Goal: Task Accomplishment & Management: Manage account settings

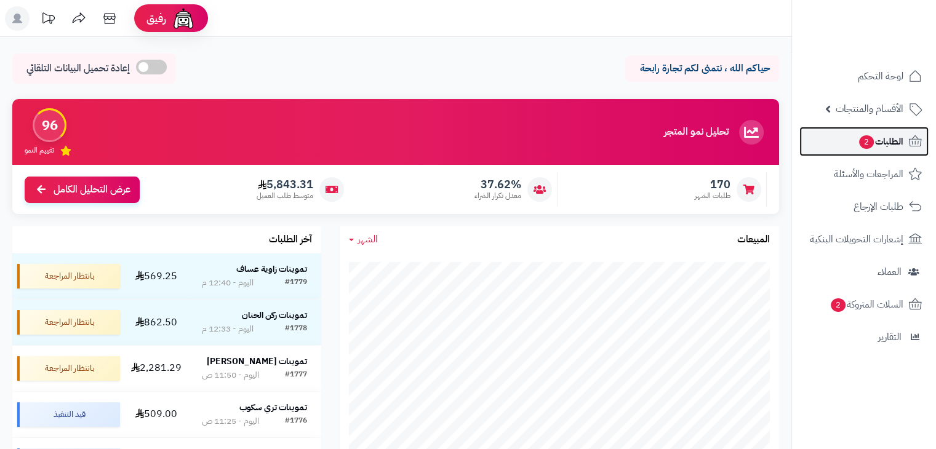
click at [880, 140] on span "الطلبات 2" at bounding box center [881, 141] width 46 height 17
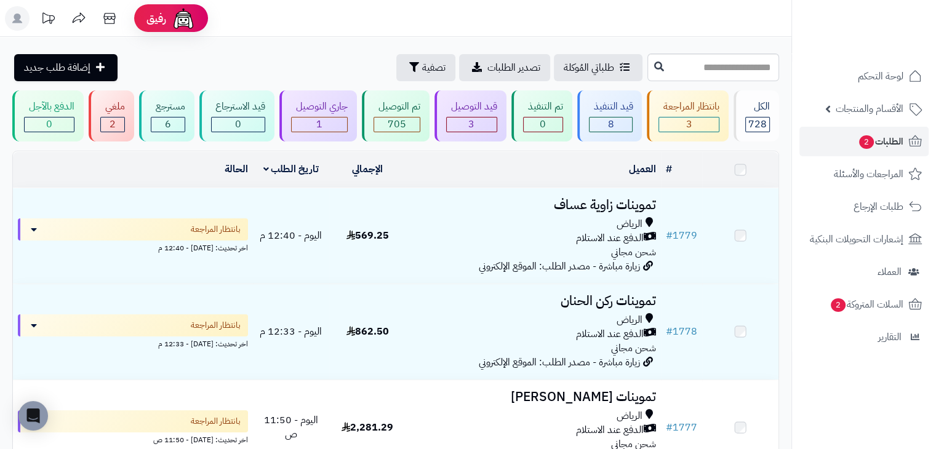
click at [708, 123] on div "3" at bounding box center [689, 124] width 60 height 14
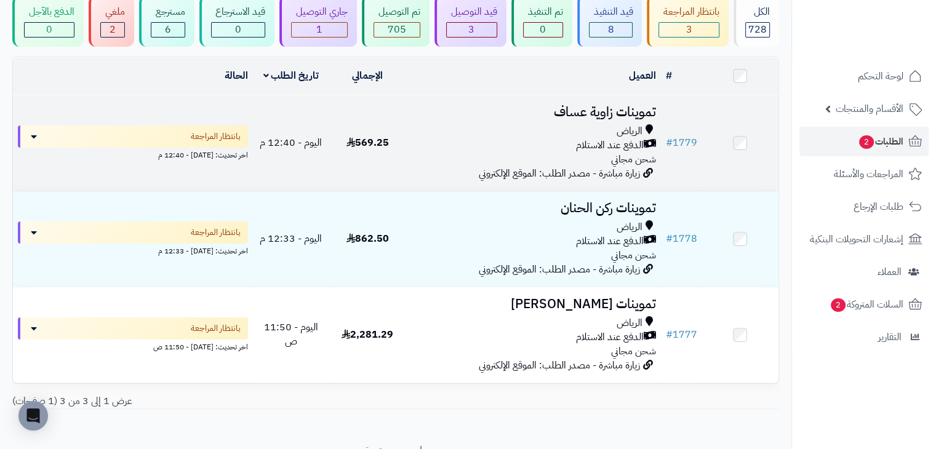
scroll to position [103, 0]
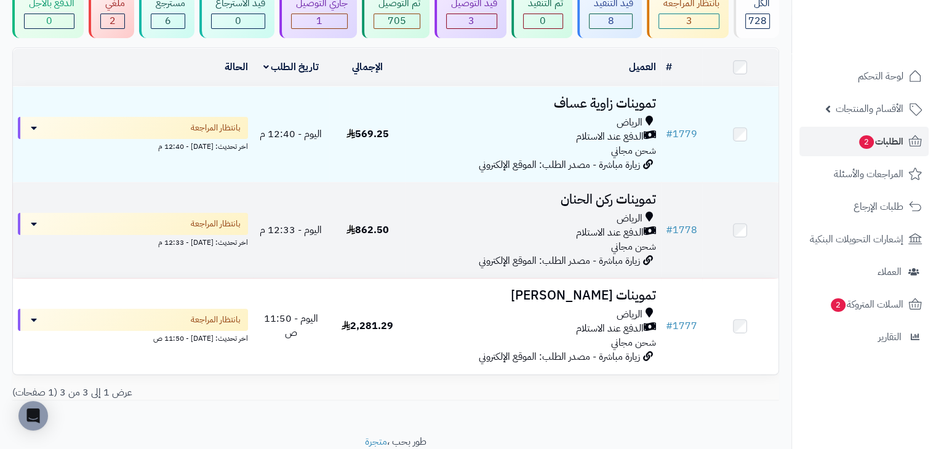
click at [362, 232] on span "862.50" at bounding box center [367, 230] width 42 height 15
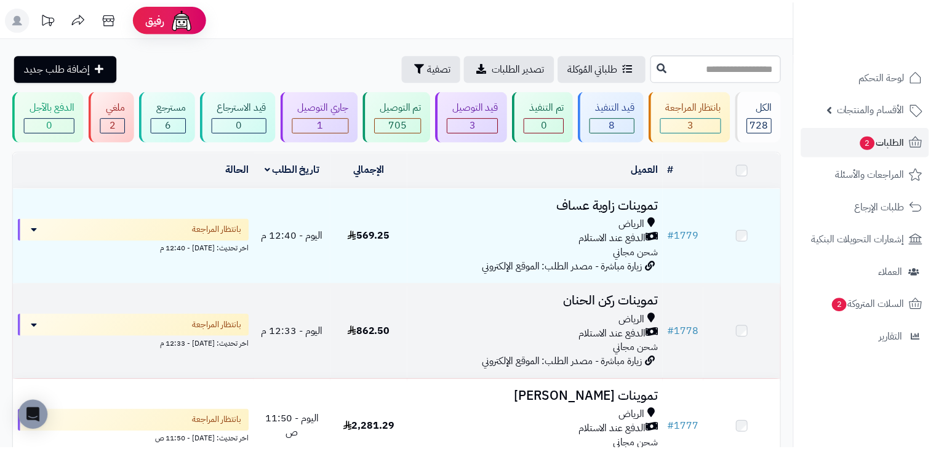
scroll to position [103, 0]
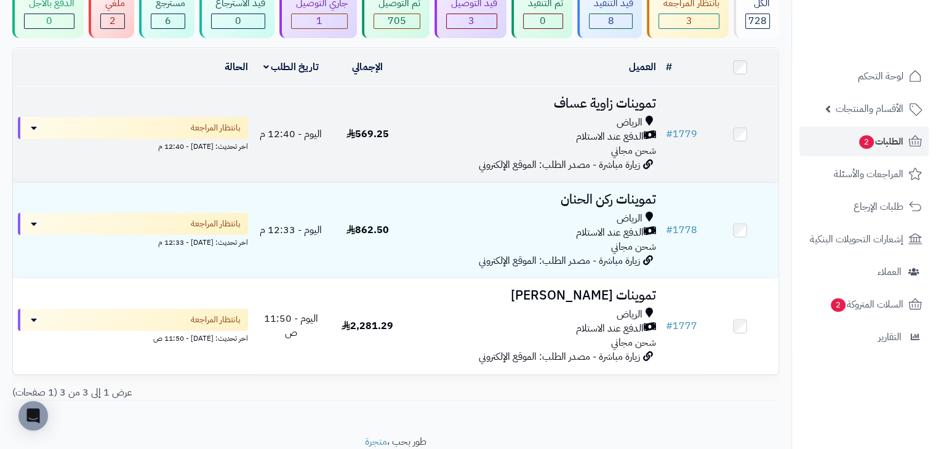
click at [365, 157] on td "569.25" at bounding box center [367, 134] width 76 height 95
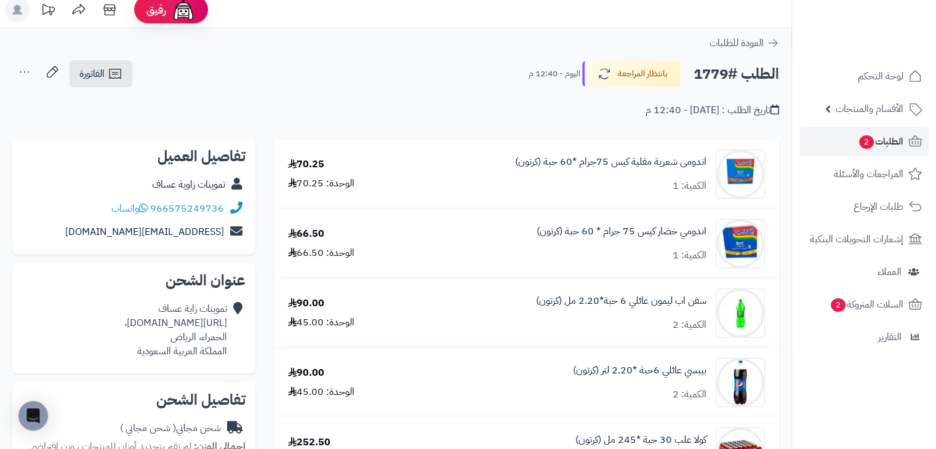
scroll to position [7, 0]
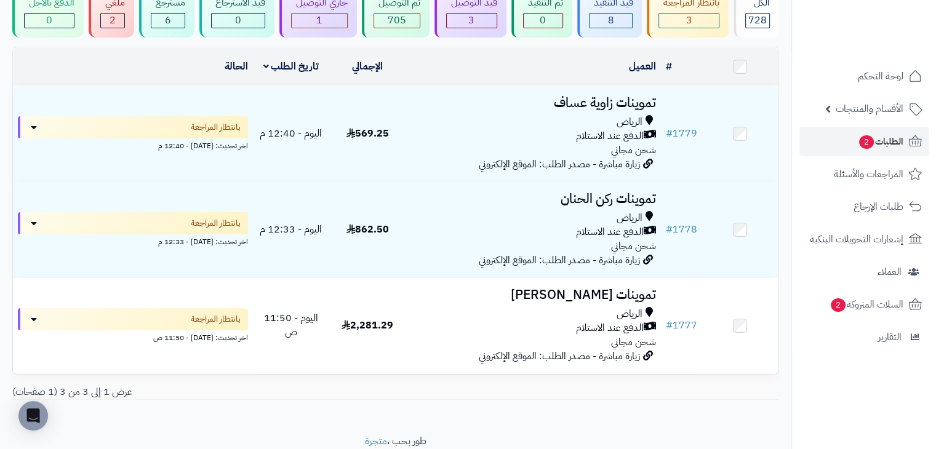
scroll to position [150, 0]
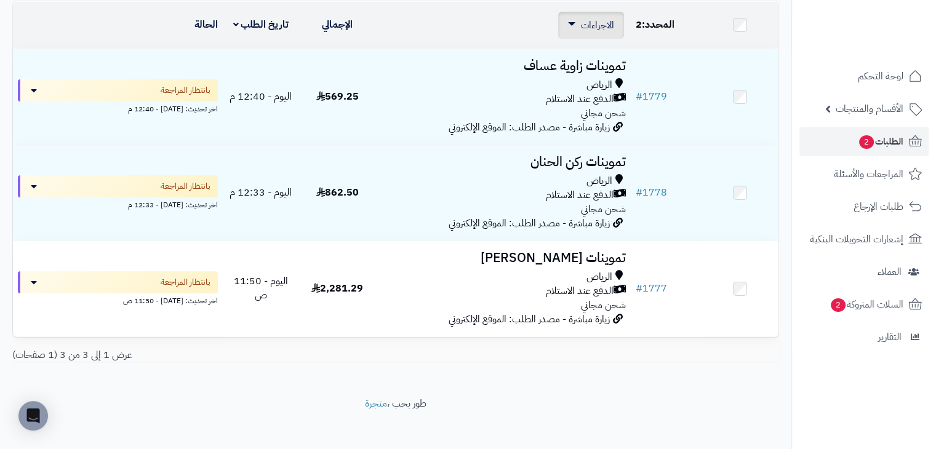
click at [591, 15] on div "الاجراءات تحديث حالة الطلبات تحضير الطلبات إصدار بوليصة الشحنة للطلب طباعة قائم…" at bounding box center [591, 25] width 66 height 27
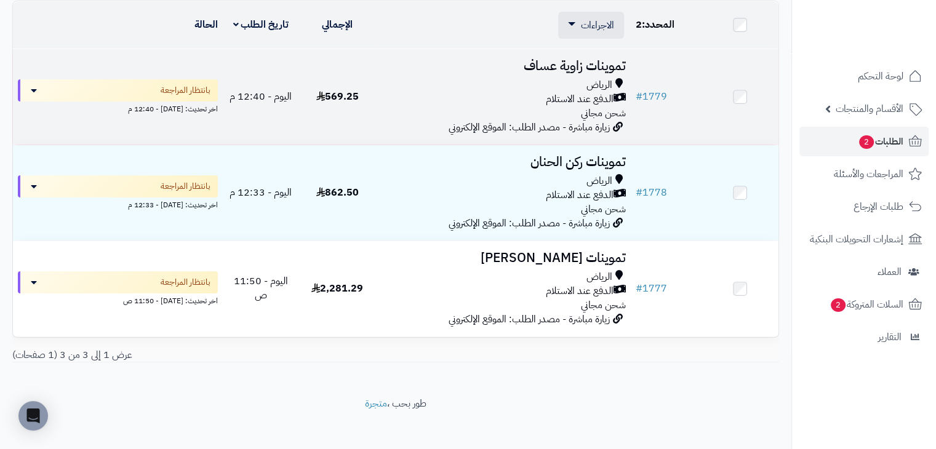
scroll to position [161, 0]
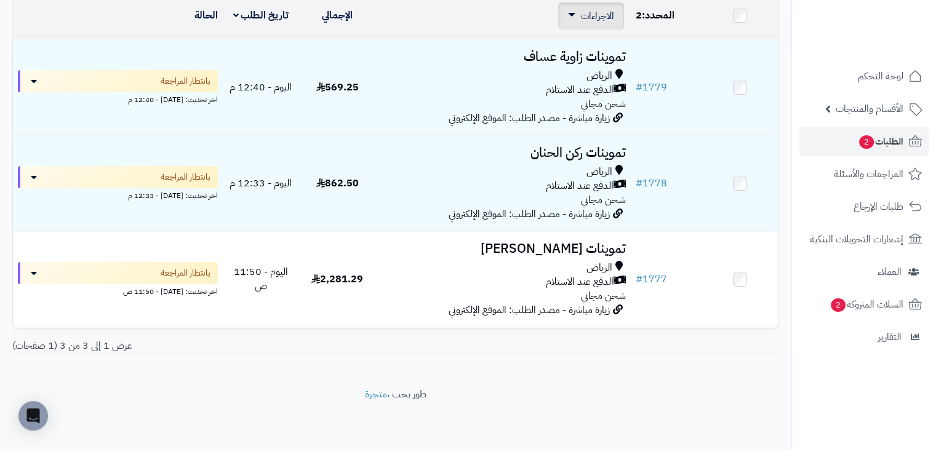
click at [589, 9] on span "الاجراءات" at bounding box center [597, 16] width 33 height 15
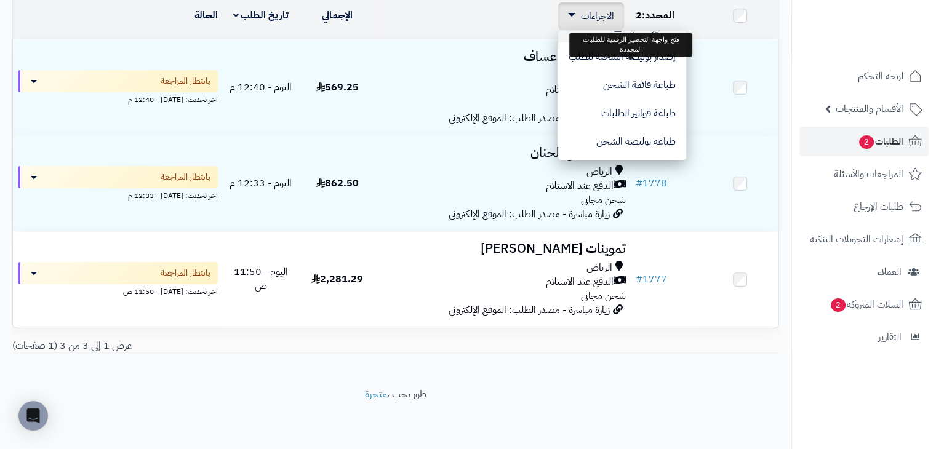
scroll to position [49, 0]
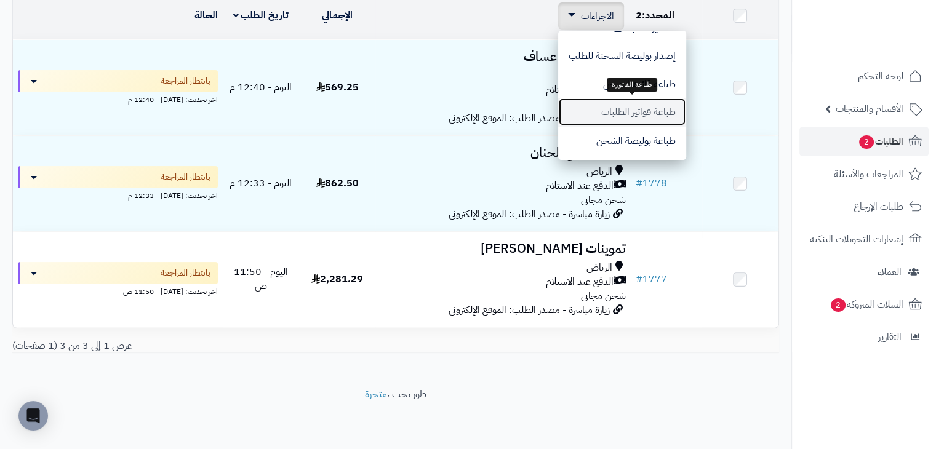
click at [603, 104] on button "طباعة فواتير الطلبات" at bounding box center [622, 112] width 128 height 28
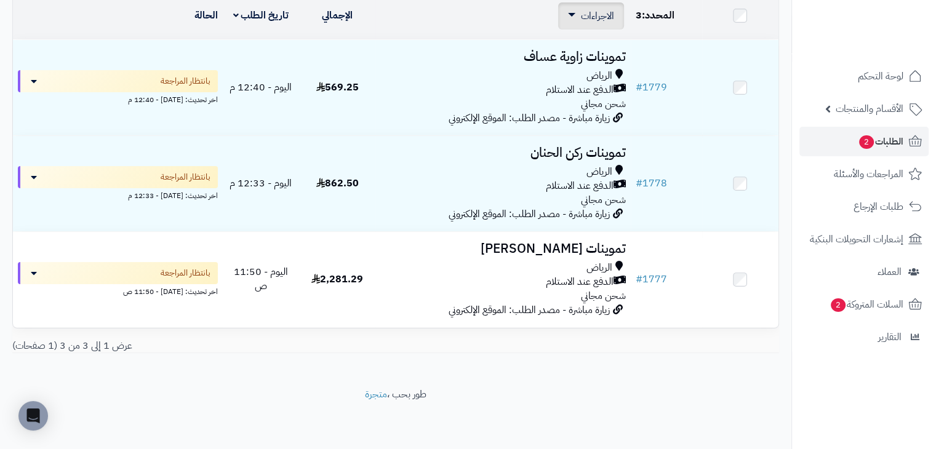
click at [602, 18] on span "الاجراءات" at bounding box center [597, 16] width 33 height 15
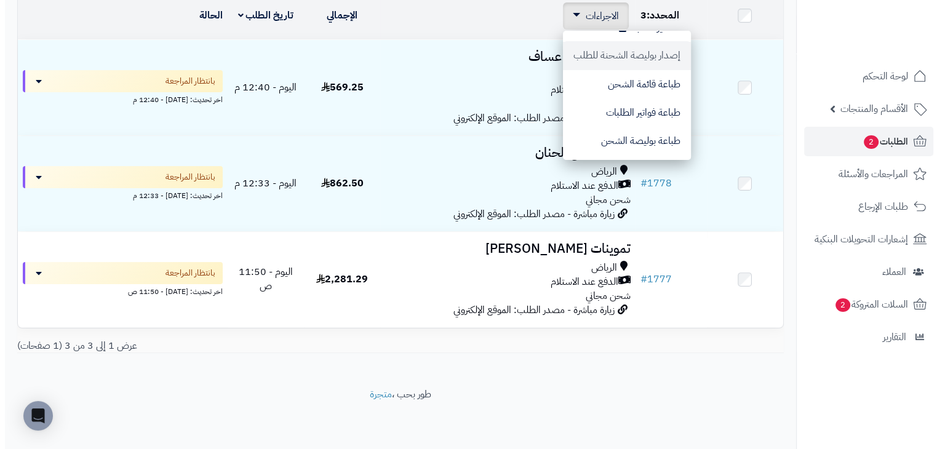
scroll to position [0, 0]
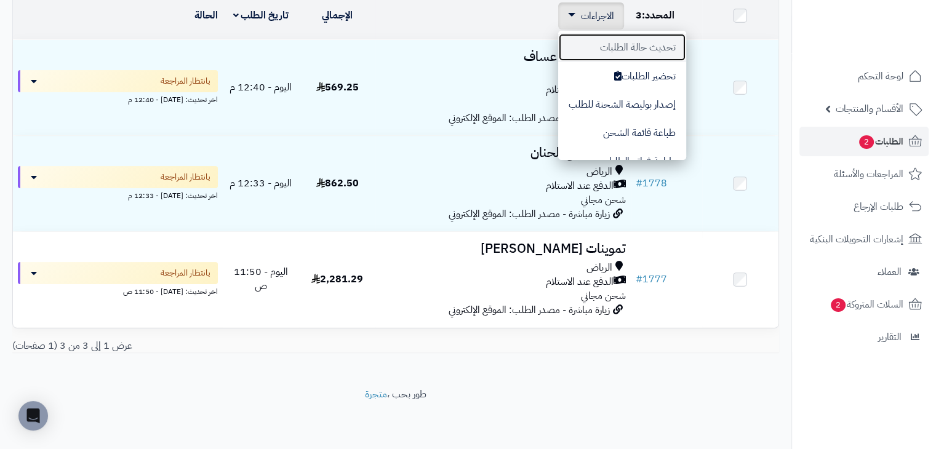
click at [637, 43] on button "تحديث حالة الطلبات" at bounding box center [622, 47] width 128 height 28
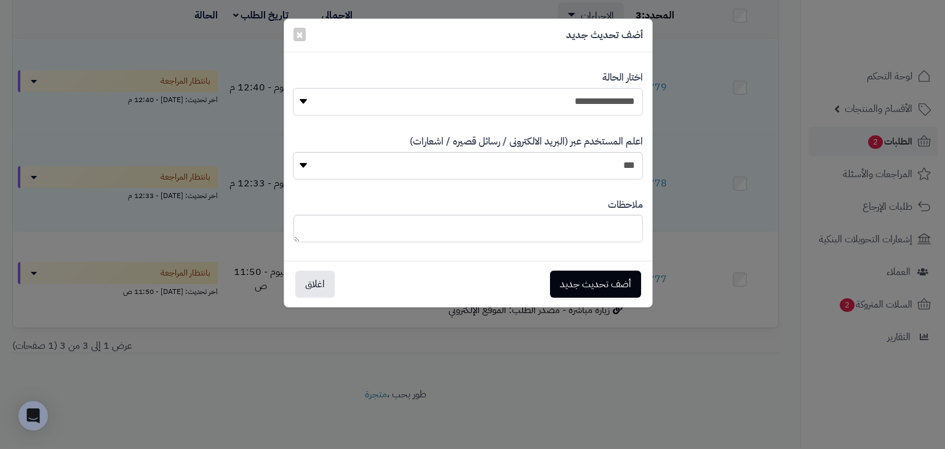
click at [546, 92] on select "**********" at bounding box center [467, 102] width 349 height 28
select select "*"
click at [293, 88] on select "**********" at bounding box center [467, 102] width 349 height 28
click at [600, 280] on button "أضف تحديث جديد" at bounding box center [595, 283] width 91 height 27
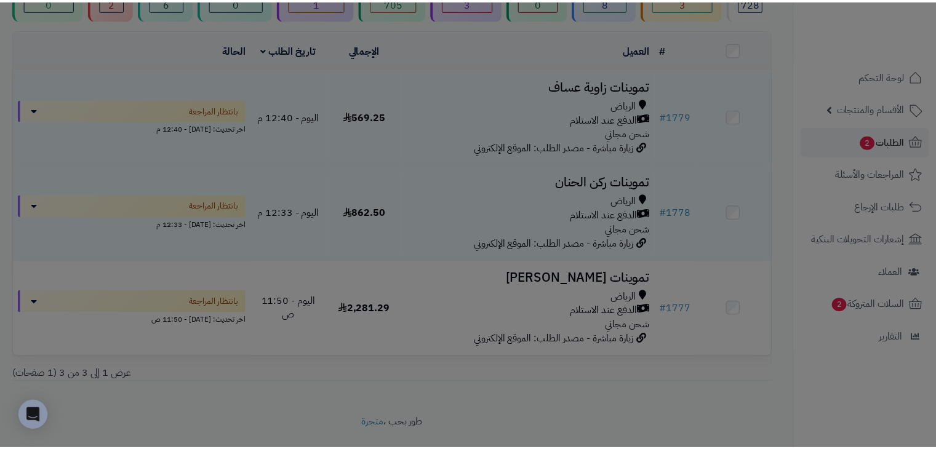
scroll to position [189, 0]
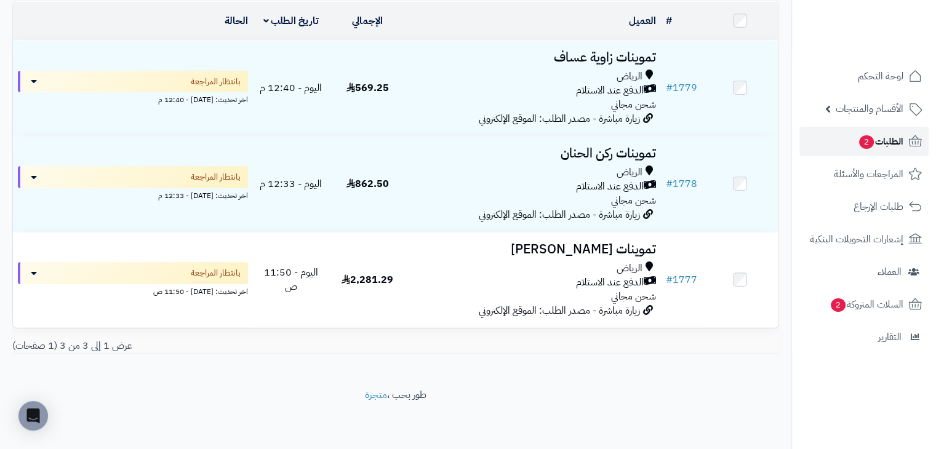
click at [807, 137] on link "الطلبات 2" at bounding box center [863, 142] width 129 height 30
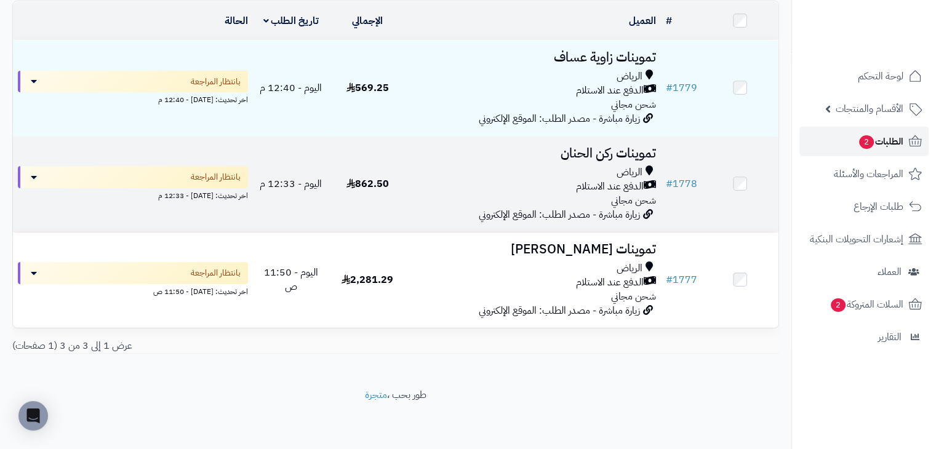
scroll to position [111, 0]
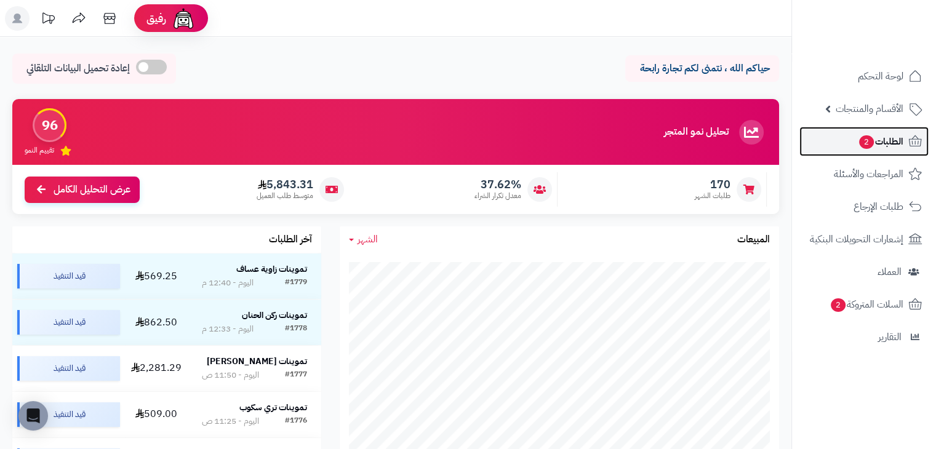
click at [893, 148] on span "الطلبات 2" at bounding box center [881, 141] width 46 height 17
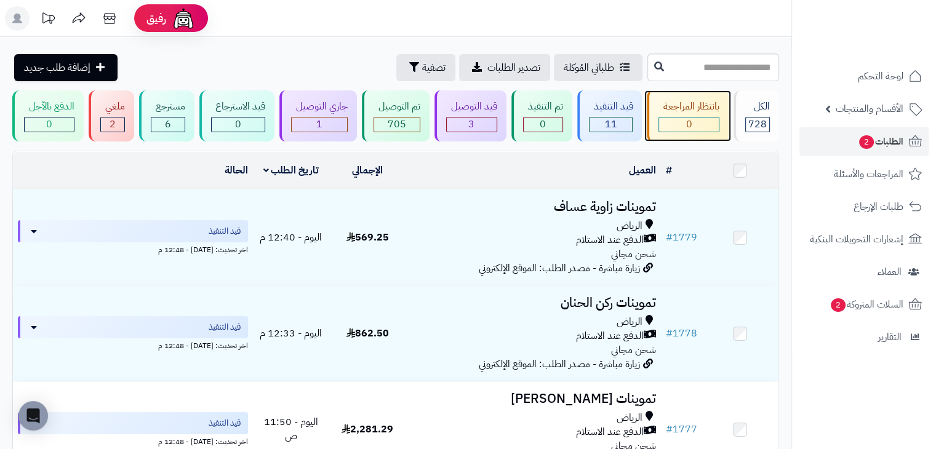
click at [645, 131] on link "بانتظار المراجعة 0" at bounding box center [687, 115] width 87 height 51
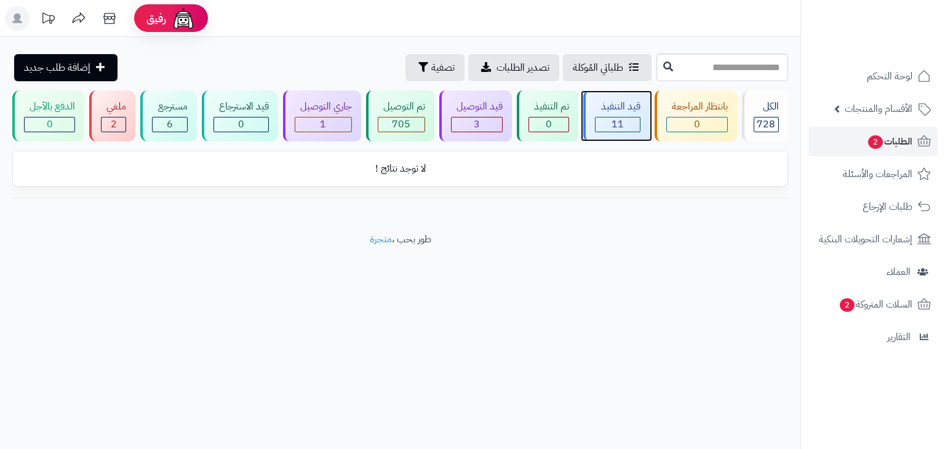
click at [627, 127] on div "11" at bounding box center [617, 124] width 44 height 14
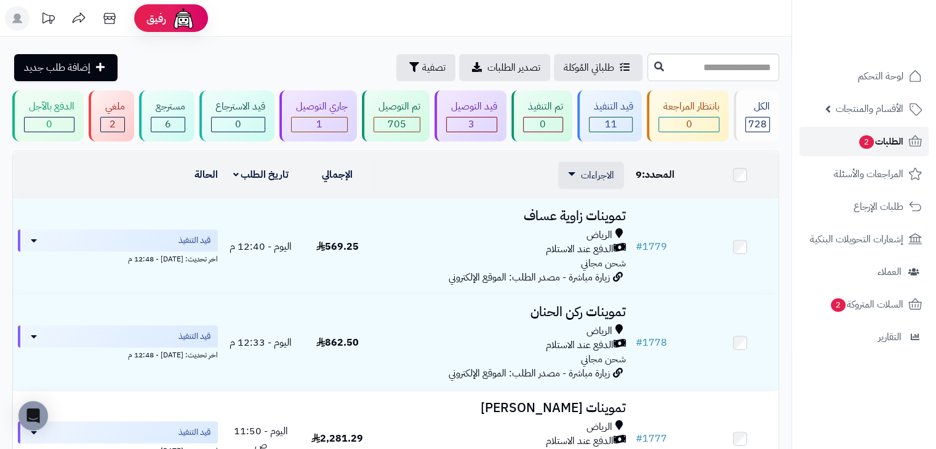
click at [886, 143] on span "الطلبات 2" at bounding box center [881, 141] width 46 height 17
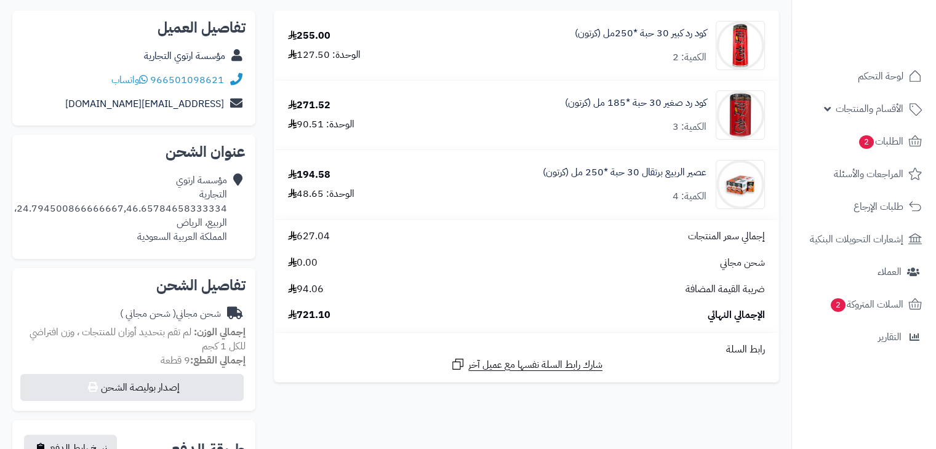
scroll to position [143, 0]
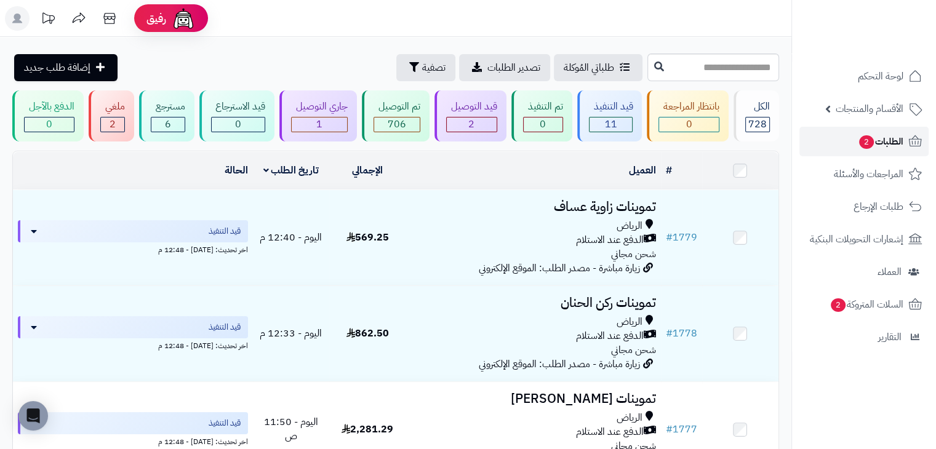
click at [886, 143] on span "الطلبات 2" at bounding box center [881, 141] width 46 height 17
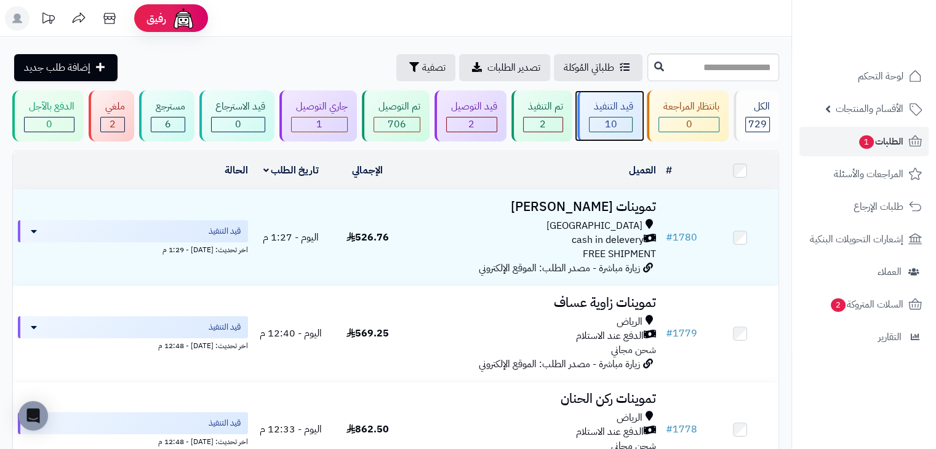
click at [610, 119] on span "10" at bounding box center [610, 124] width 12 height 15
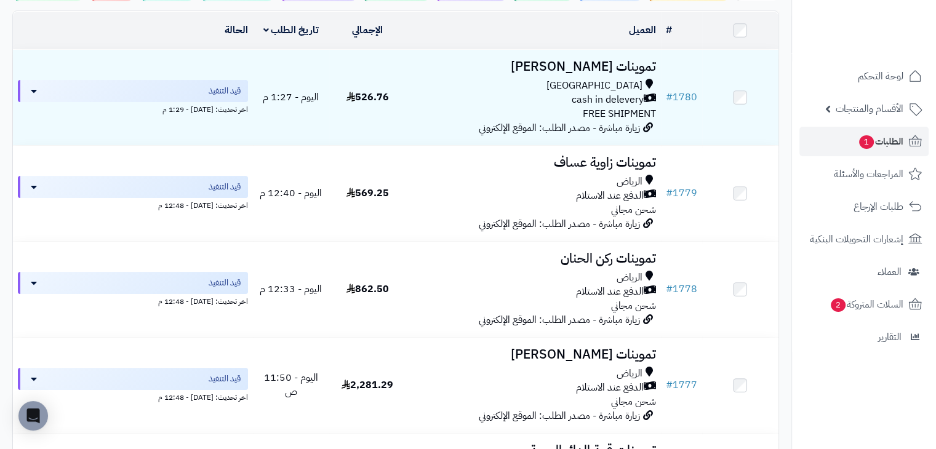
scroll to position [143, 0]
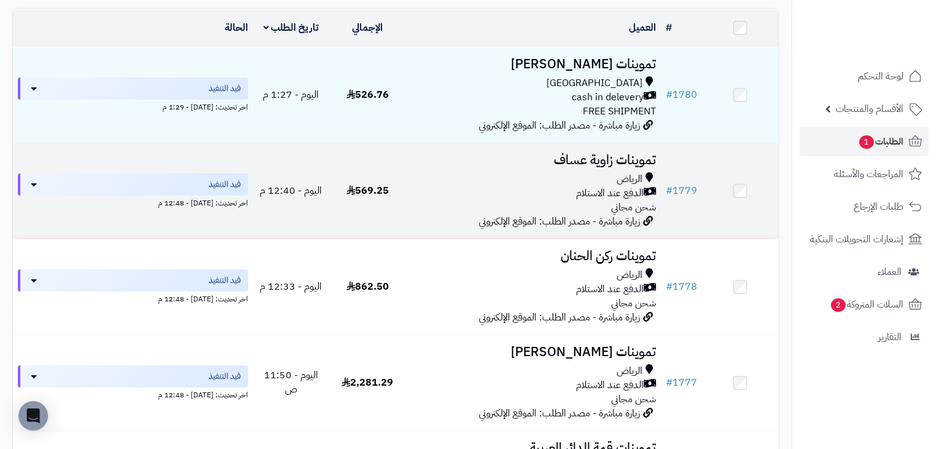
click at [509, 177] on div "الرياض" at bounding box center [532, 179] width 245 height 14
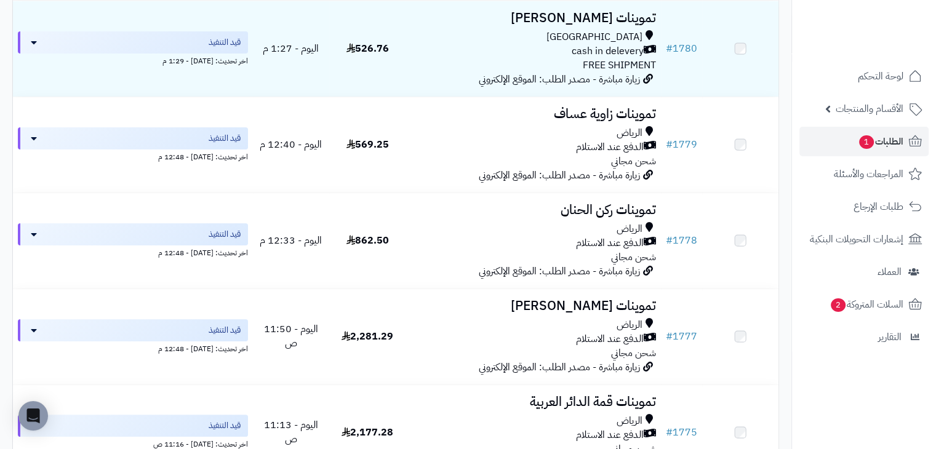
scroll to position [194, 0]
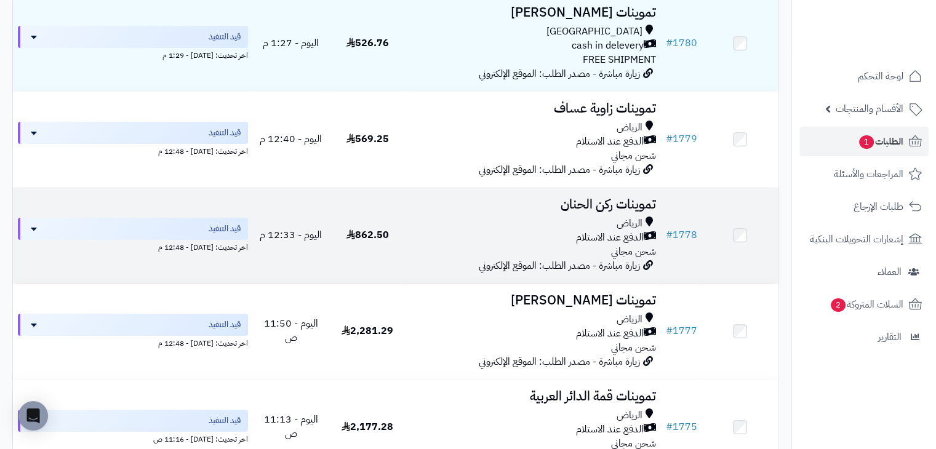
click at [309, 207] on td "اليوم - 12:33 م" at bounding box center [291, 235] width 76 height 95
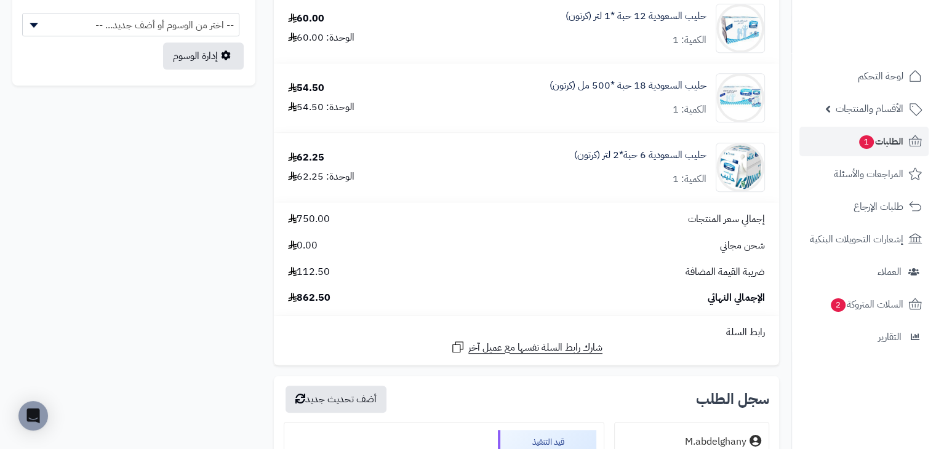
scroll to position [714, 0]
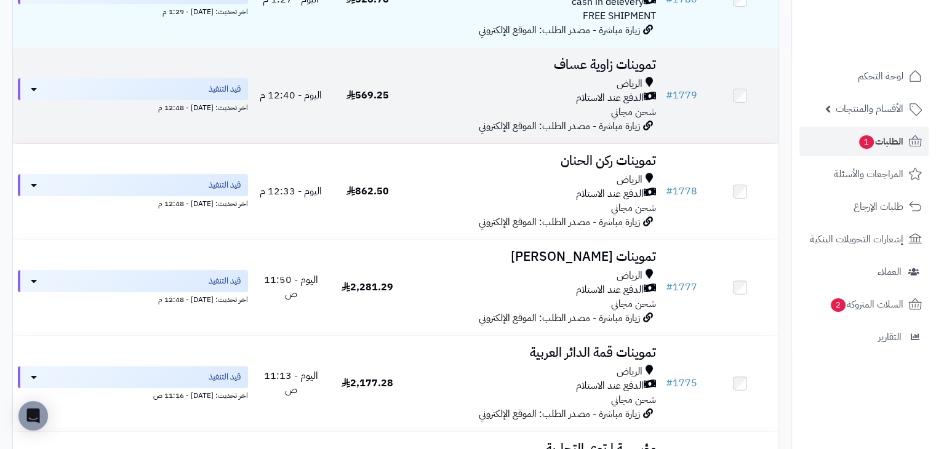
scroll to position [266, 0]
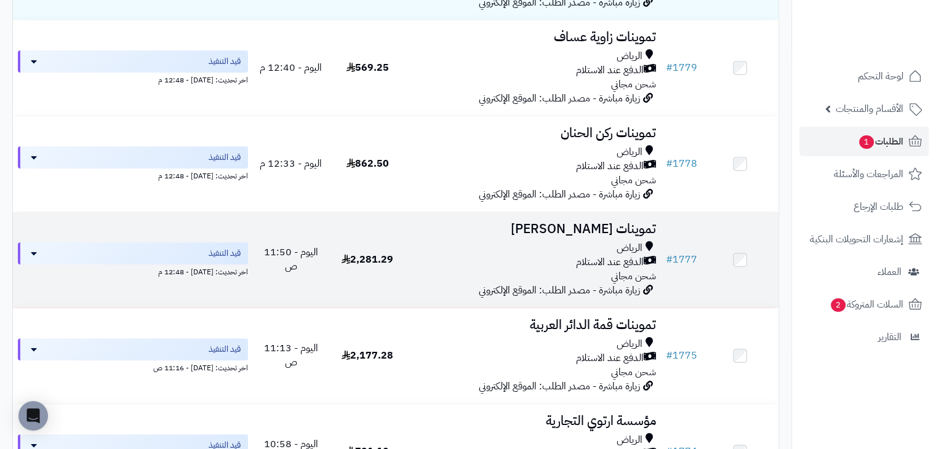
click at [332, 232] on td "2,281.29" at bounding box center [367, 259] width 76 height 95
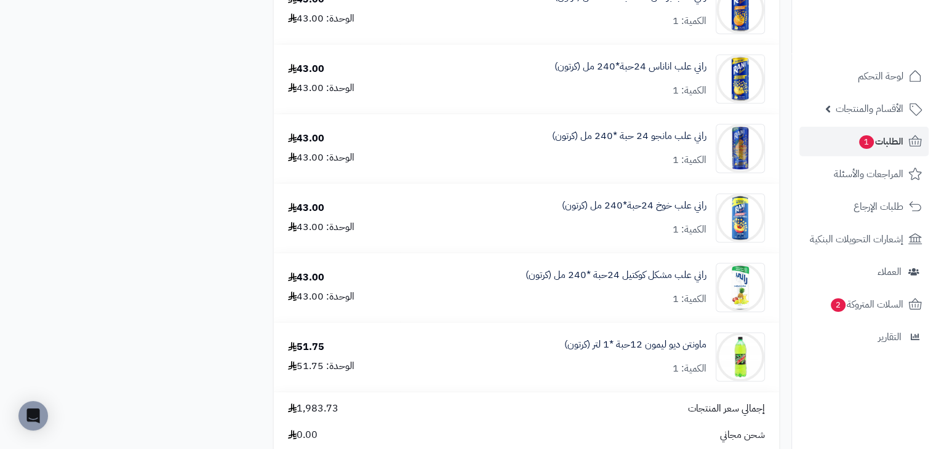
scroll to position [1948, 0]
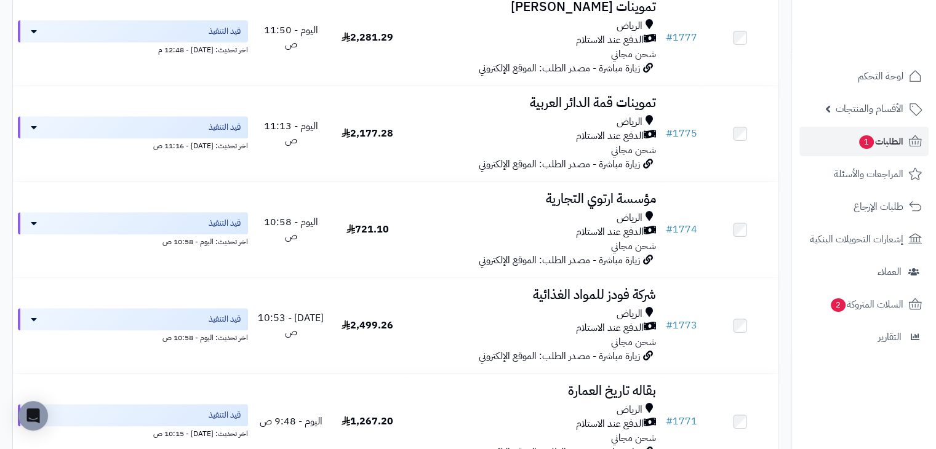
scroll to position [497, 0]
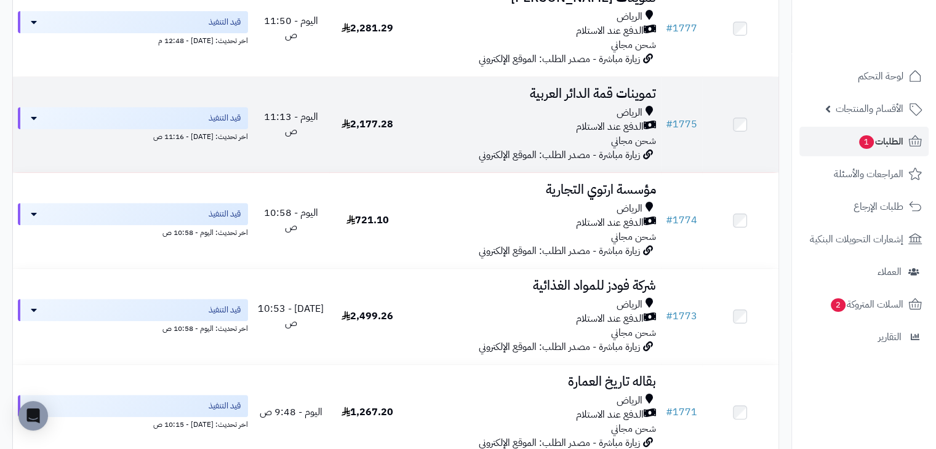
click at [357, 123] on span "2,177.28" at bounding box center [367, 124] width 52 height 15
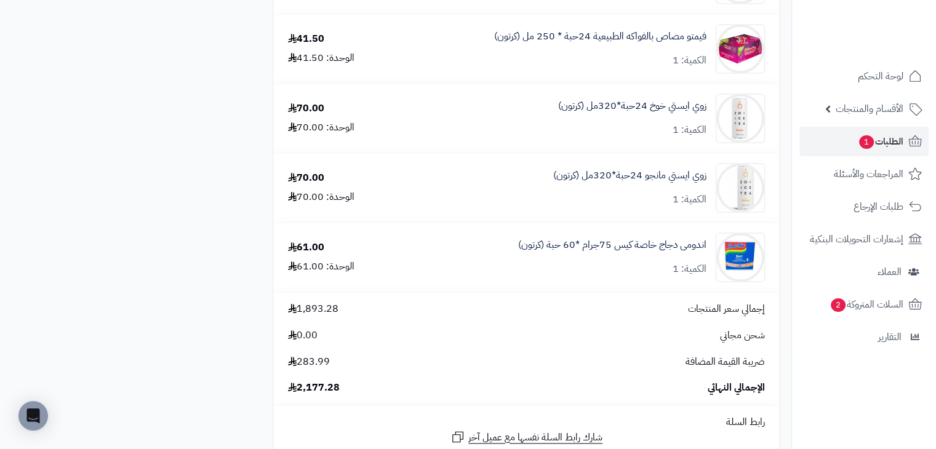
scroll to position [1831, 0]
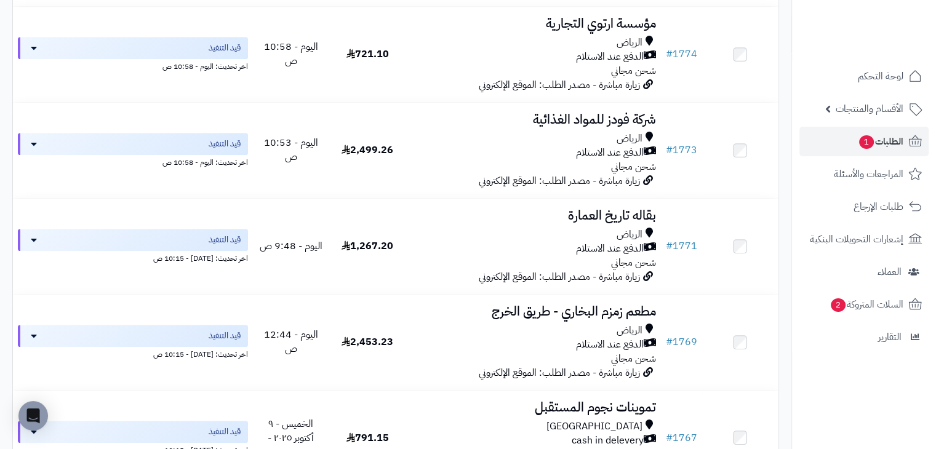
scroll to position [667, 0]
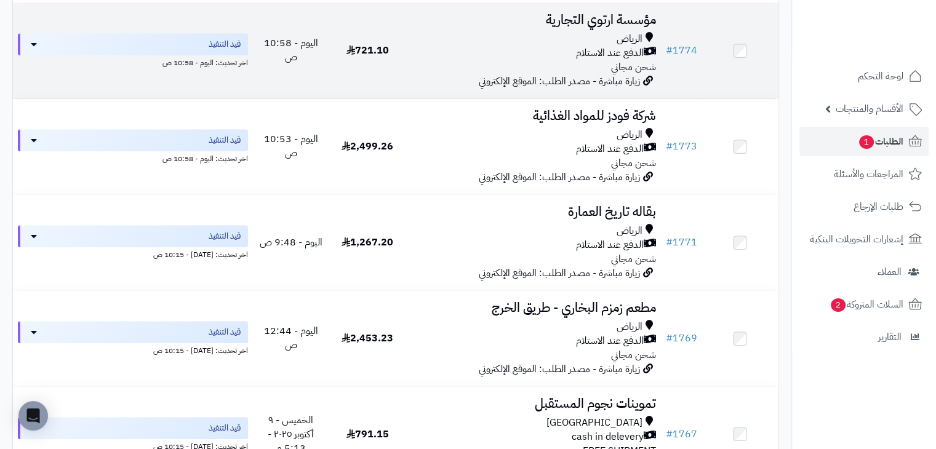
click at [470, 47] on div "الدفع عند الاستلام" at bounding box center [532, 53] width 245 height 14
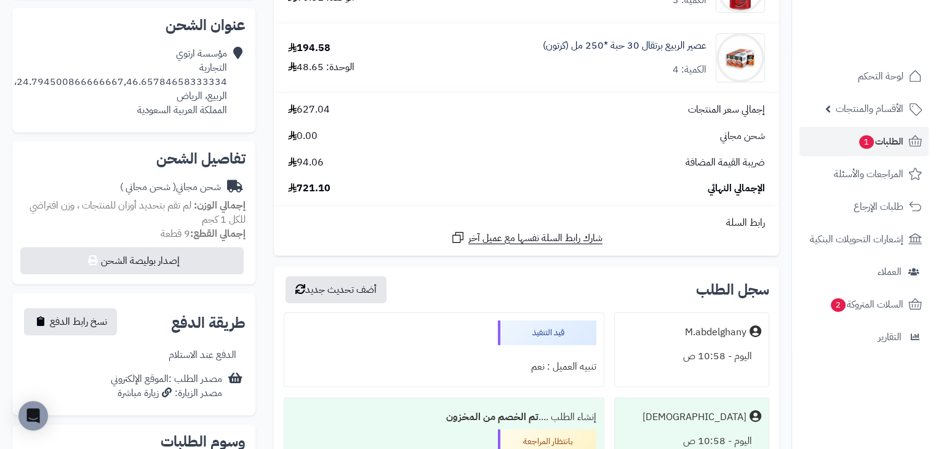
scroll to position [265, 0]
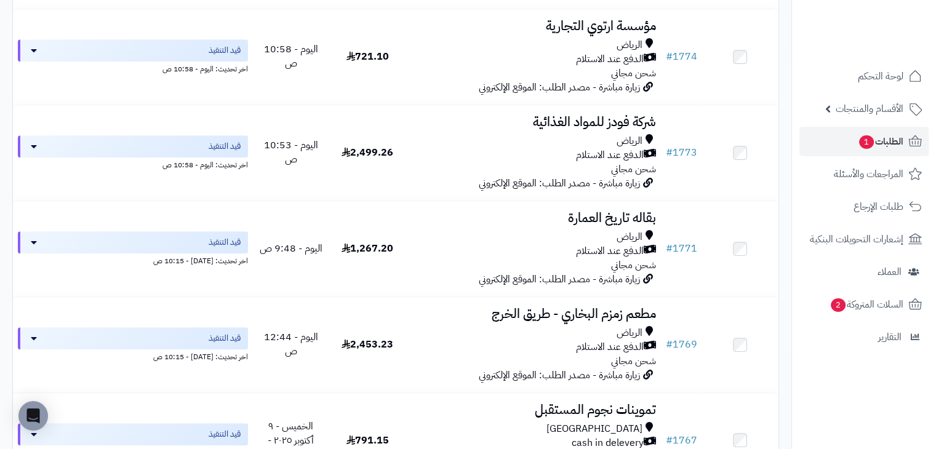
scroll to position [659, 0]
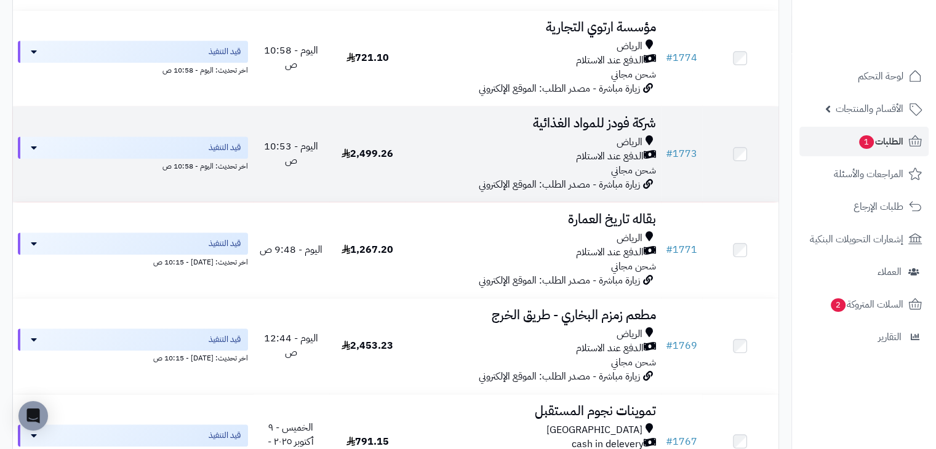
click at [273, 188] on td "اليوم - 10:53 ص" at bounding box center [291, 153] width 76 height 95
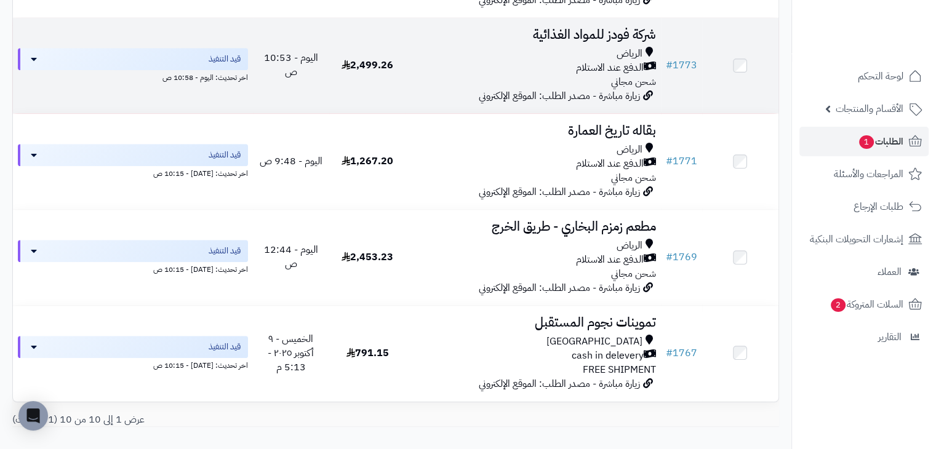
scroll to position [747, 0]
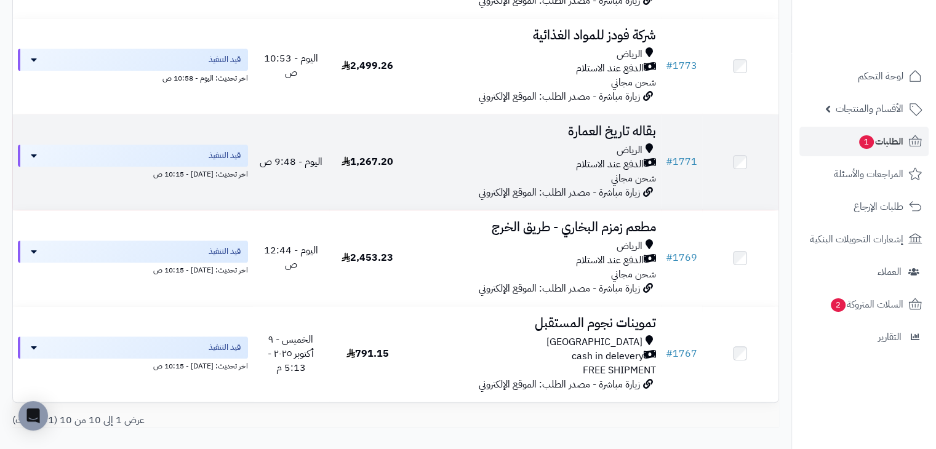
click at [342, 169] on span "1,267.20" at bounding box center [367, 161] width 52 height 15
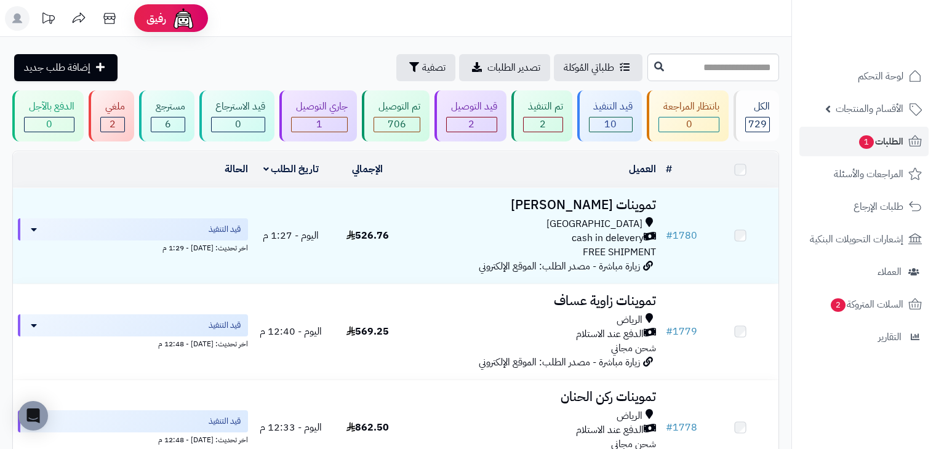
scroll to position [747, 0]
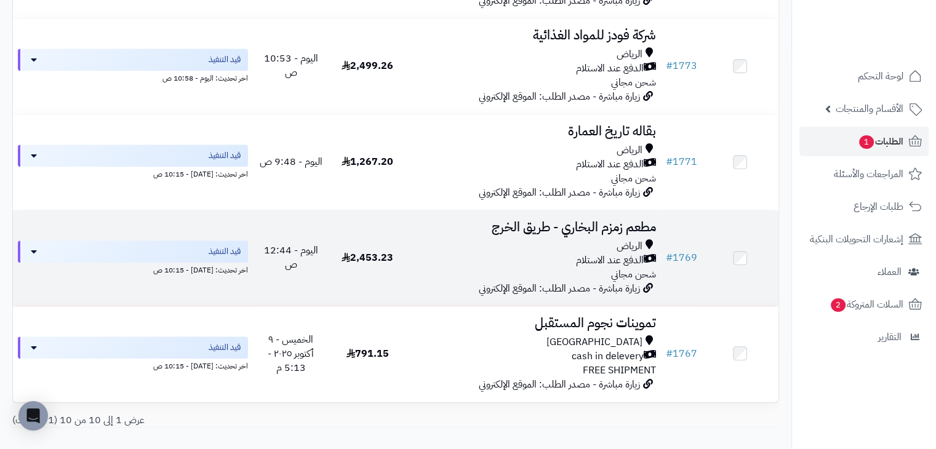
click at [405, 273] on td "2,453.23" at bounding box center [367, 257] width 76 height 95
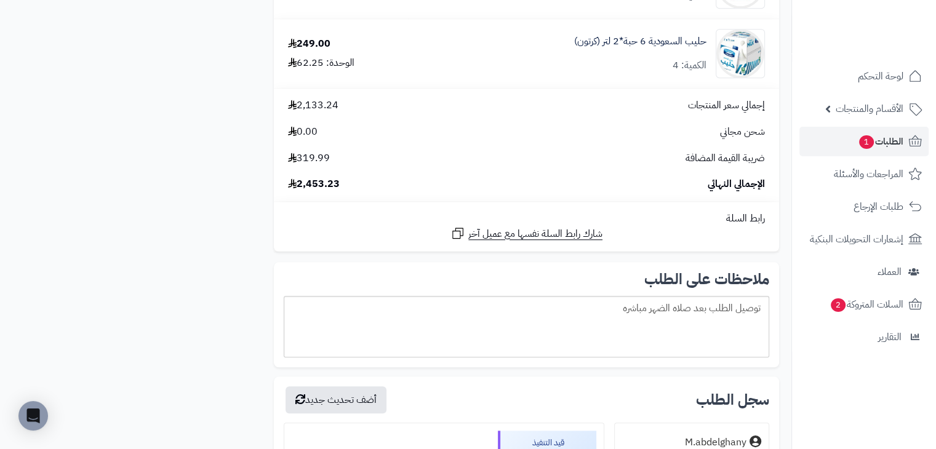
scroll to position [1243, 0]
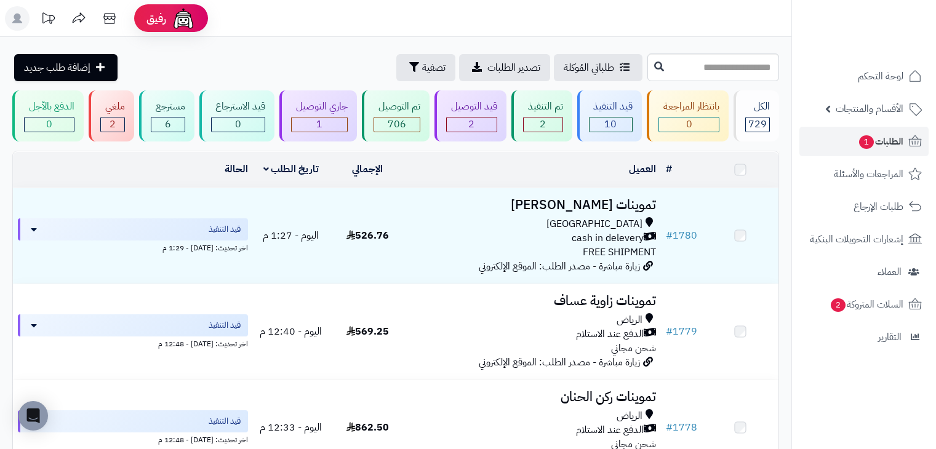
scroll to position [747, 0]
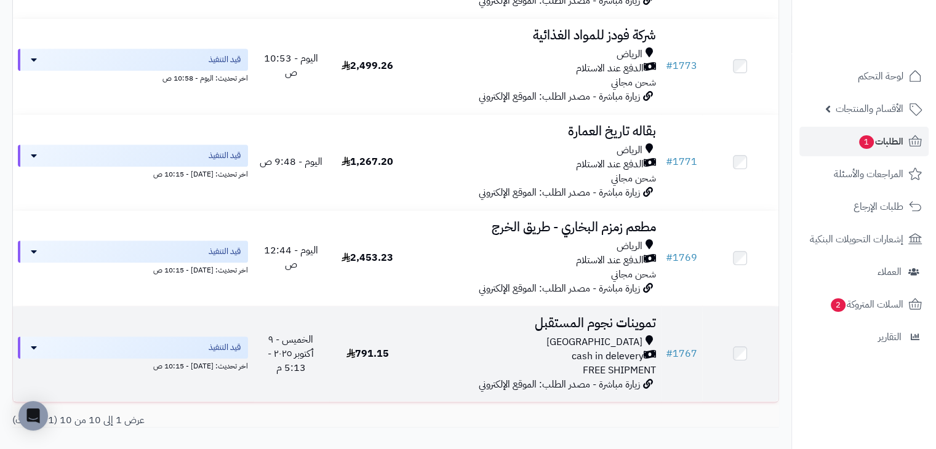
click at [440, 355] on div "cash in delevery" at bounding box center [532, 356] width 245 height 14
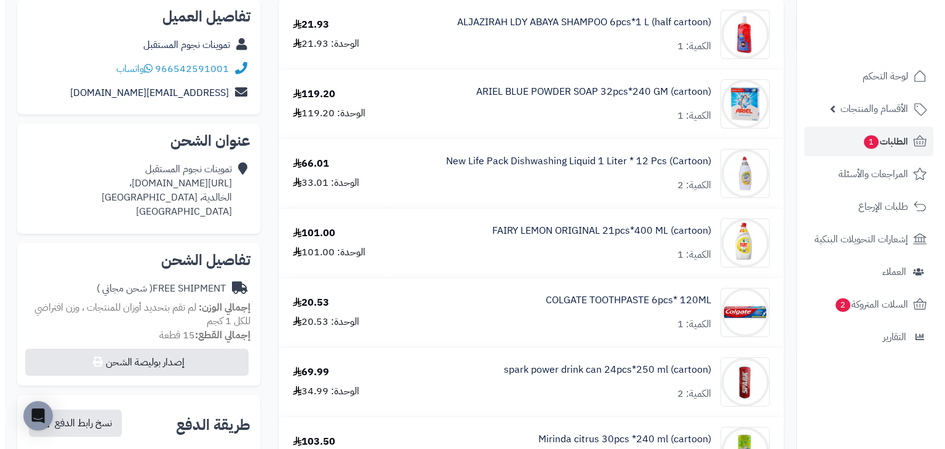
scroll to position [146, 0]
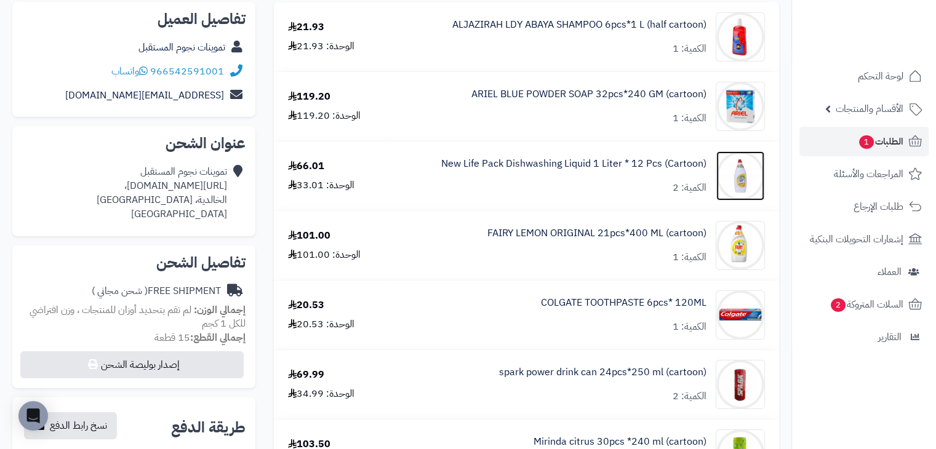
click at [731, 164] on img at bounding box center [740, 175] width 48 height 49
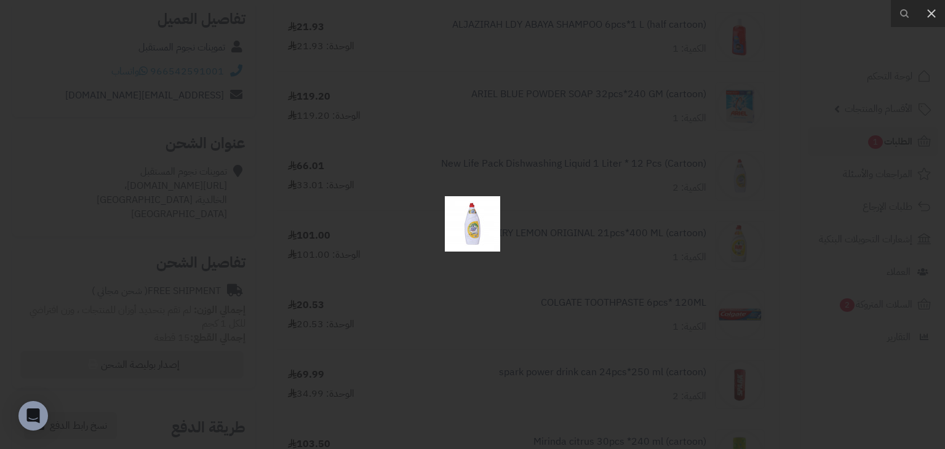
click at [549, 164] on div at bounding box center [472, 224] width 945 height 449
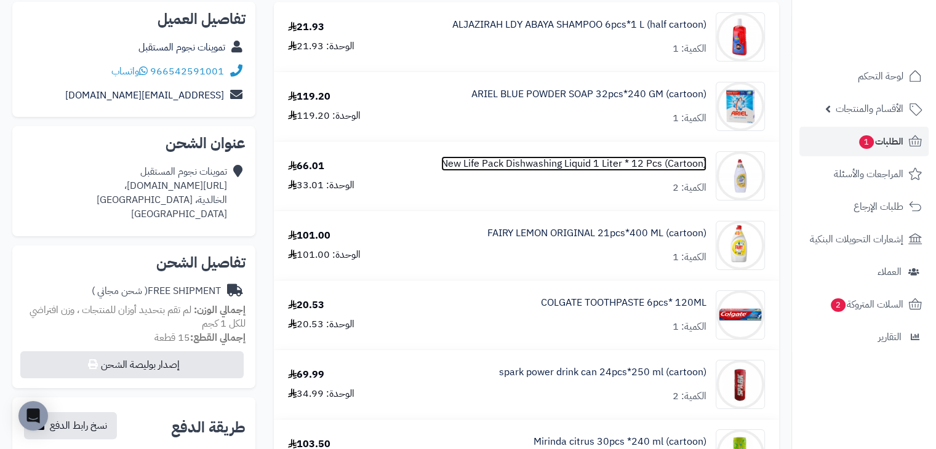
click at [549, 164] on link "New Life Pack Dishwashing Liquid 1 Liter * 12 Pcs (Cartoon)" at bounding box center [573, 164] width 265 height 14
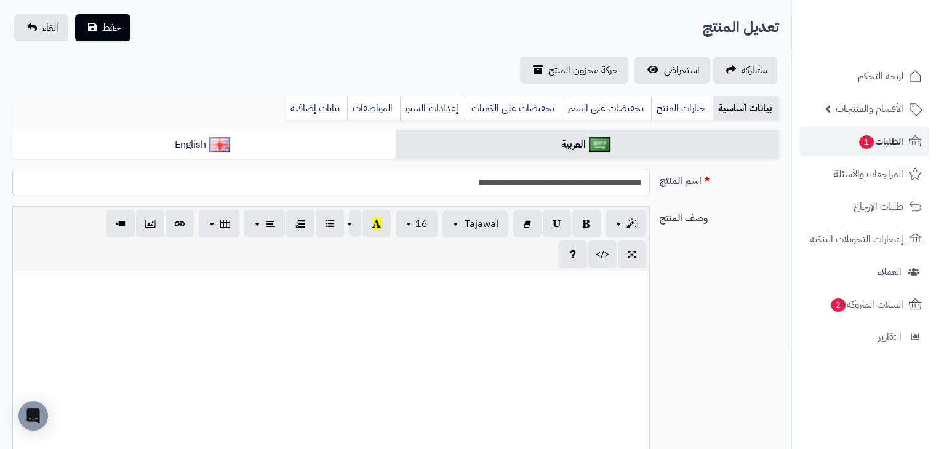
scroll to position [84, 0]
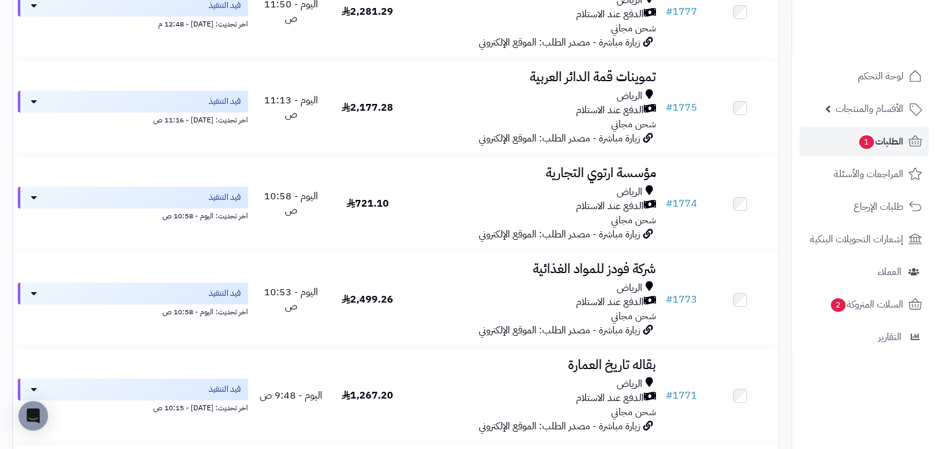
scroll to position [824, 0]
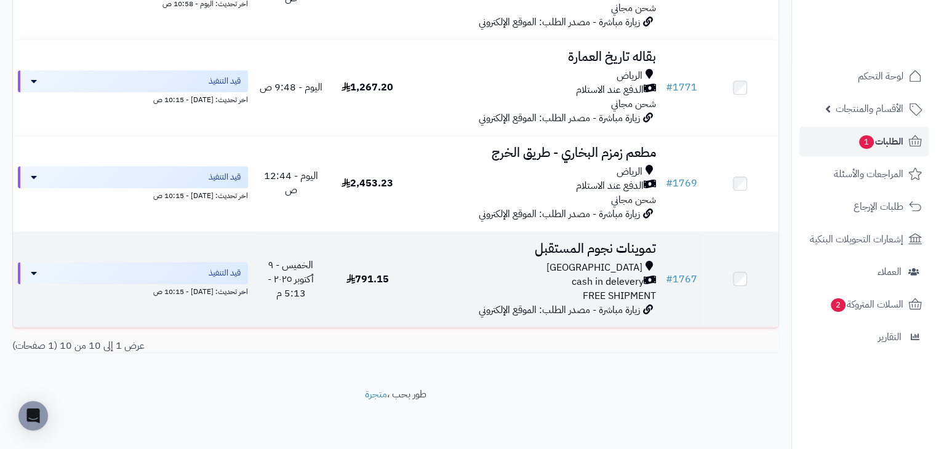
click at [415, 249] on h3 "تموينات نجوم المستقبل" at bounding box center [532, 249] width 245 height 14
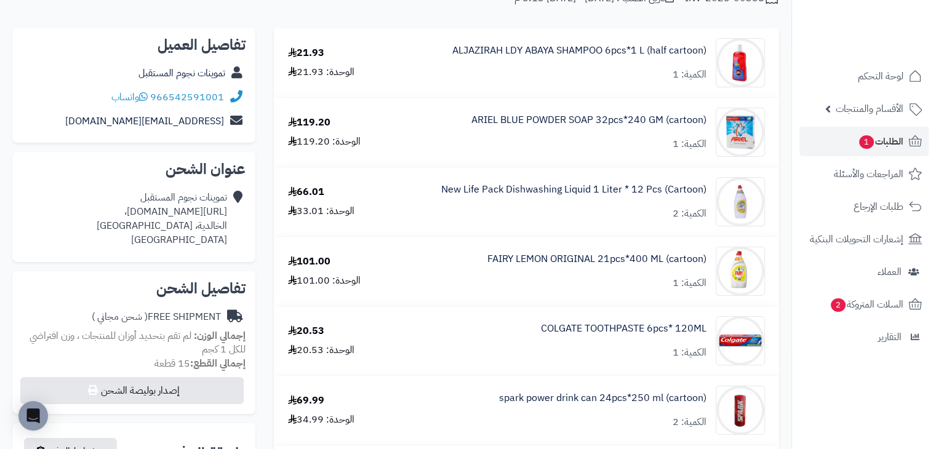
scroll to position [121, 0]
click at [849, 145] on link "الطلبات 1" at bounding box center [863, 142] width 129 height 30
